Goal: Navigation & Orientation: Understand site structure

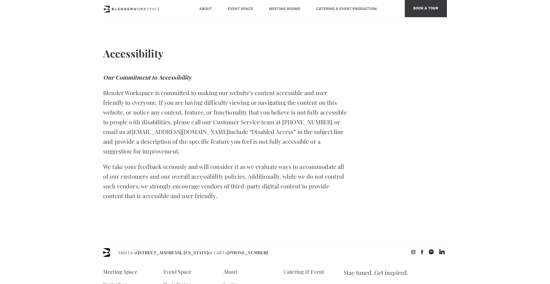
scroll to position [128, 0]
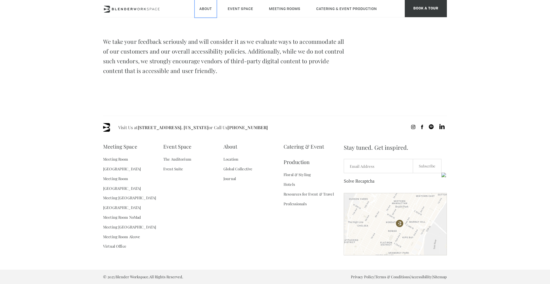
click at [206, 9] on link "About" at bounding box center [206, 8] width 22 height 17
click at [440, 277] on link "Sitemap" at bounding box center [440, 277] width 14 height 5
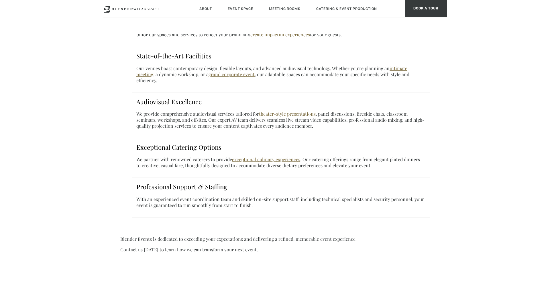
scroll to position [436, 0]
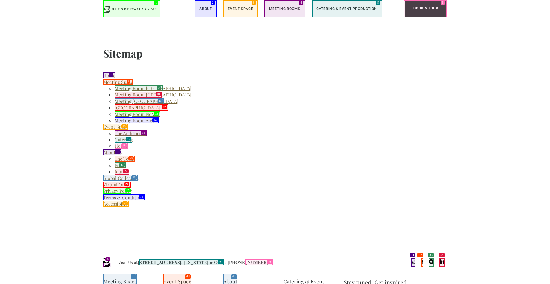
scroll to position [138, 0]
